Goal: Transaction & Acquisition: Purchase product/service

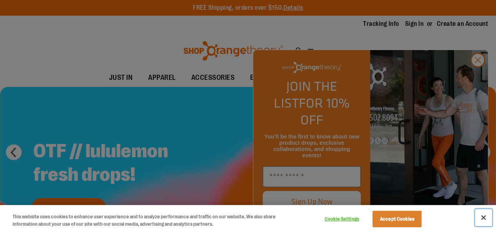
click at [483, 220] on button "Close" at bounding box center [482, 217] width 17 height 17
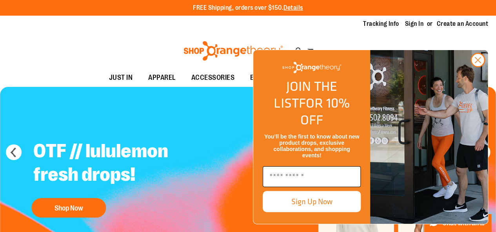
click at [319, 174] on input "Enter email" at bounding box center [311, 176] width 98 height 21
type input "**********"
click at [328, 201] on button "Sign Up Now" at bounding box center [311, 201] width 98 height 21
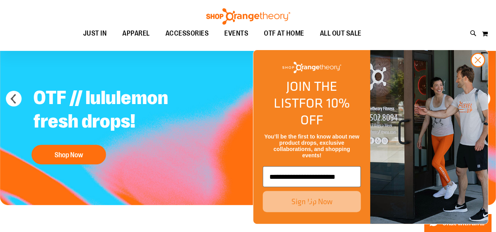
scroll to position [88, 0]
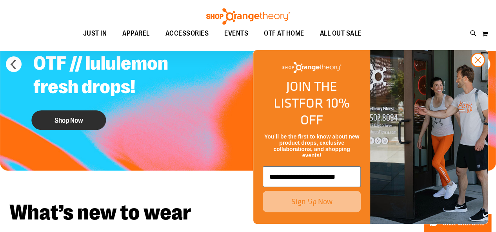
click at [78, 123] on button "Shop Now" at bounding box center [68, 120] width 74 height 20
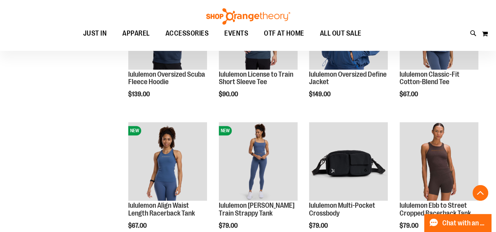
scroll to position [42, 0]
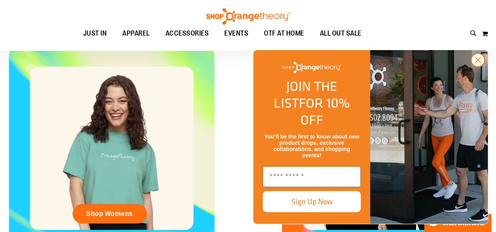
scroll to position [299, 0]
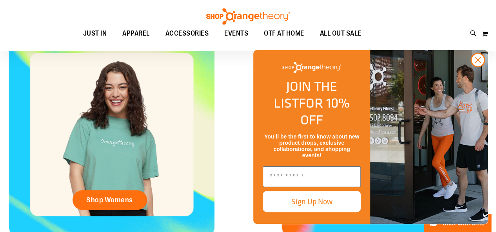
click at [474, 67] on circle "Close dialog" at bounding box center [477, 60] width 13 height 13
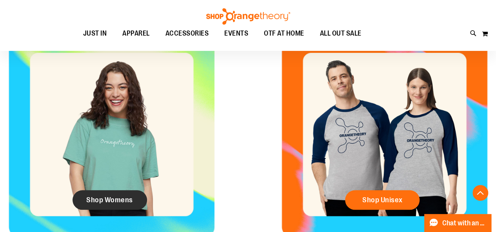
click at [124, 195] on link "Shop Womens" at bounding box center [109, 200] width 74 height 20
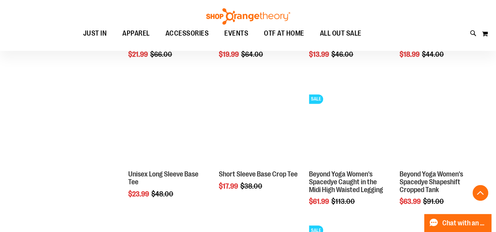
scroll to position [598, 0]
